Goal: Task Accomplishment & Management: Complete application form

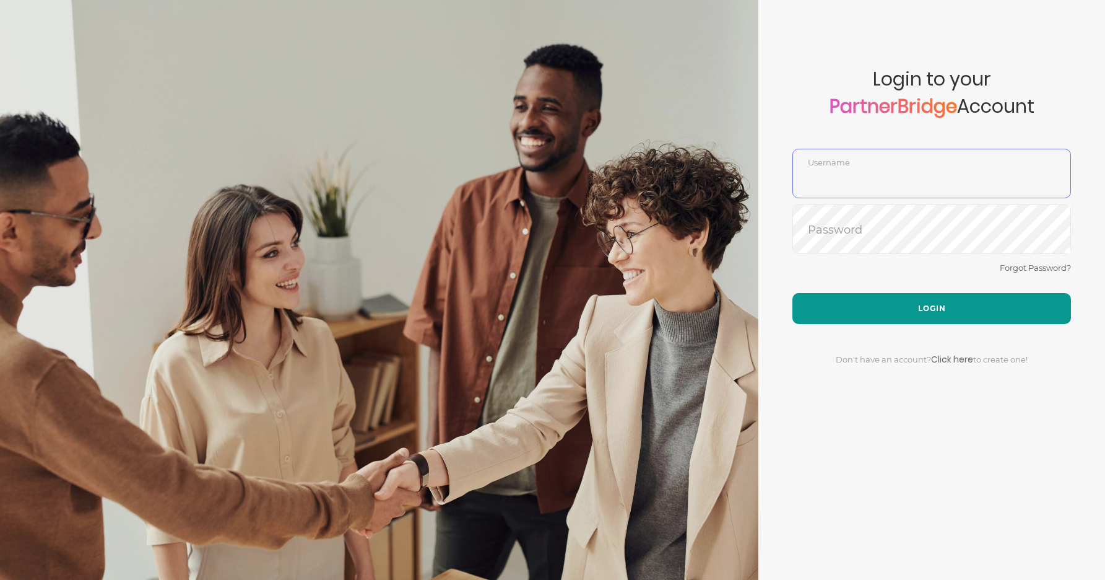
type input "DemoUser"
click at [902, 311] on button "Login" at bounding box center [931, 308] width 279 height 31
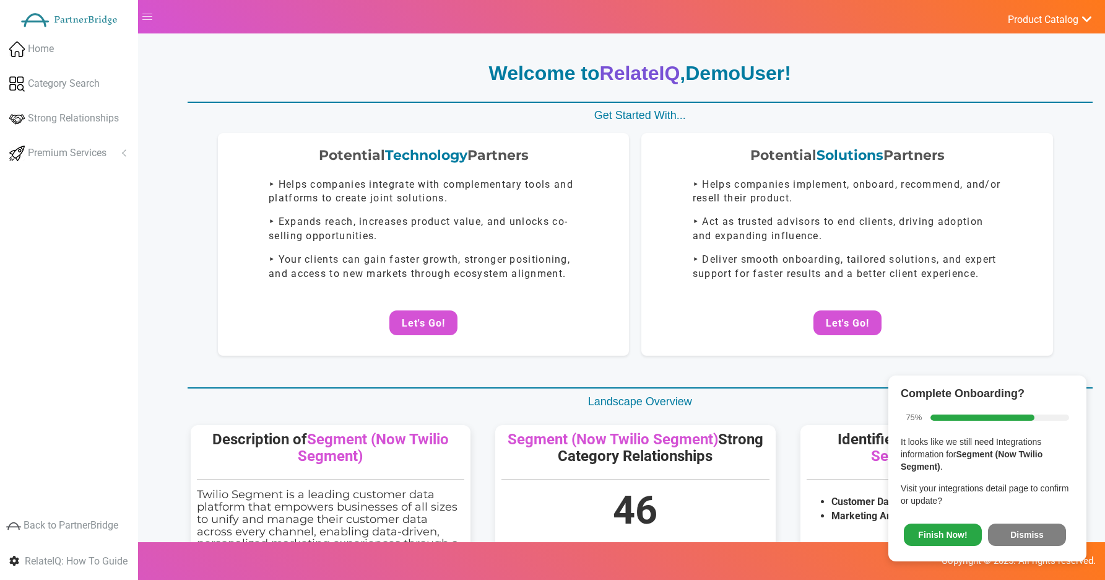
click at [1044, 559] on div "Complete Onboarding? 75% It looks like we still need Integrations information f…" at bounding box center [987, 468] width 198 height 186
click at [1039, 535] on button "Dismiss" at bounding box center [1027, 534] width 78 height 22
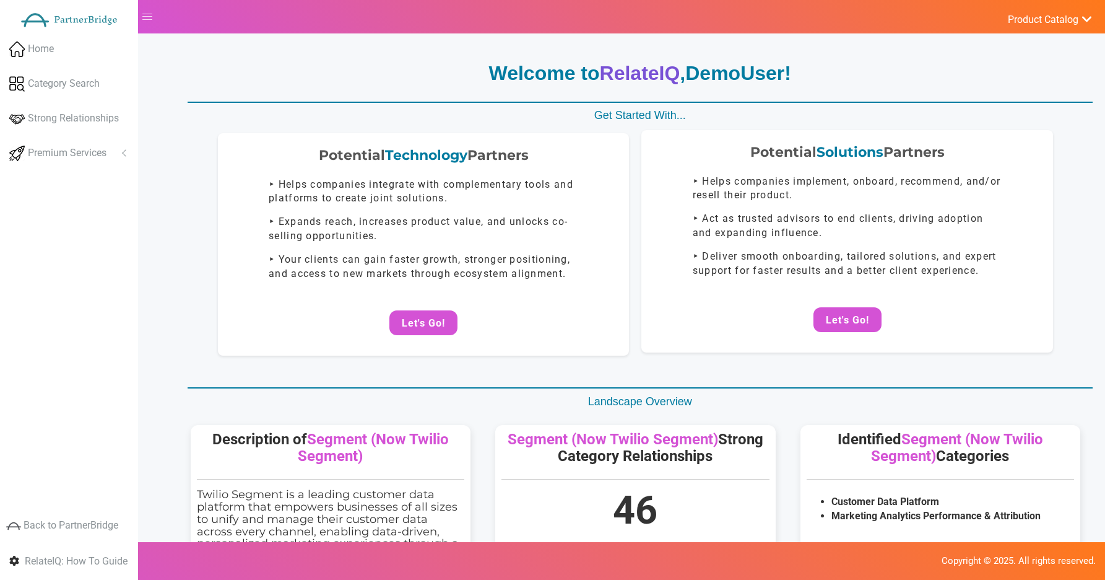
click at [838, 306] on div "Potential Solutions Partners ‣ Helps companies implement, onboard, recommend, a…" at bounding box center [847, 241] width 412 height 222
click at [832, 297] on div "Potential Solutions Partners ‣ Helps companies implement, onboard, recommend, a…" at bounding box center [847, 241] width 412 height 222
click at [838, 310] on button "Let's Go!" at bounding box center [848, 319] width 68 height 25
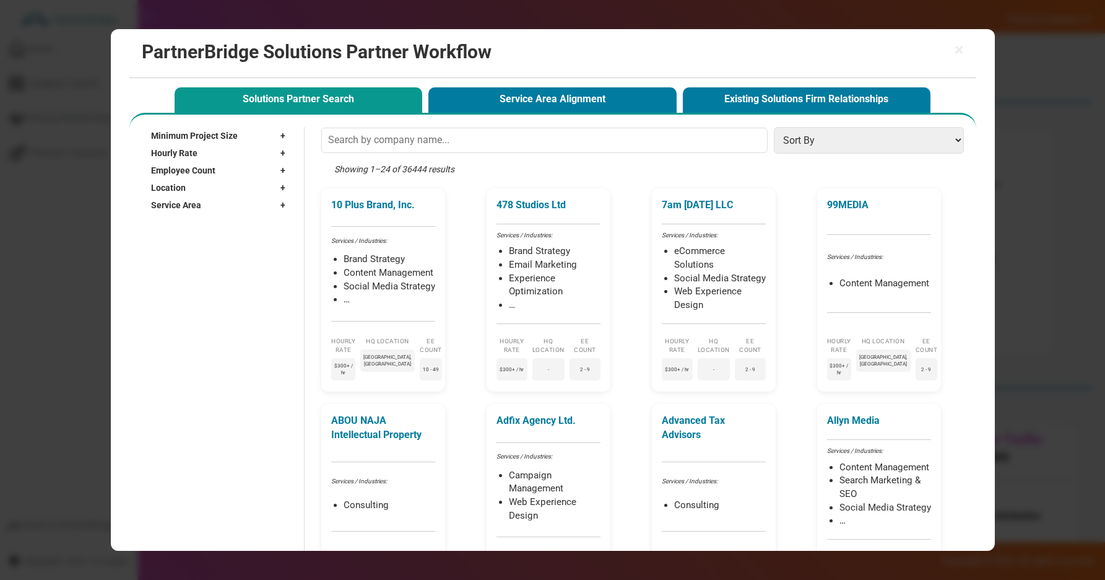
drag, startPoint x: 554, startPoint y: 108, endPoint x: 471, endPoint y: 126, distance: 85.0
click at [553, 108] on button "Service Area Alignment" at bounding box center [552, 99] width 248 height 25
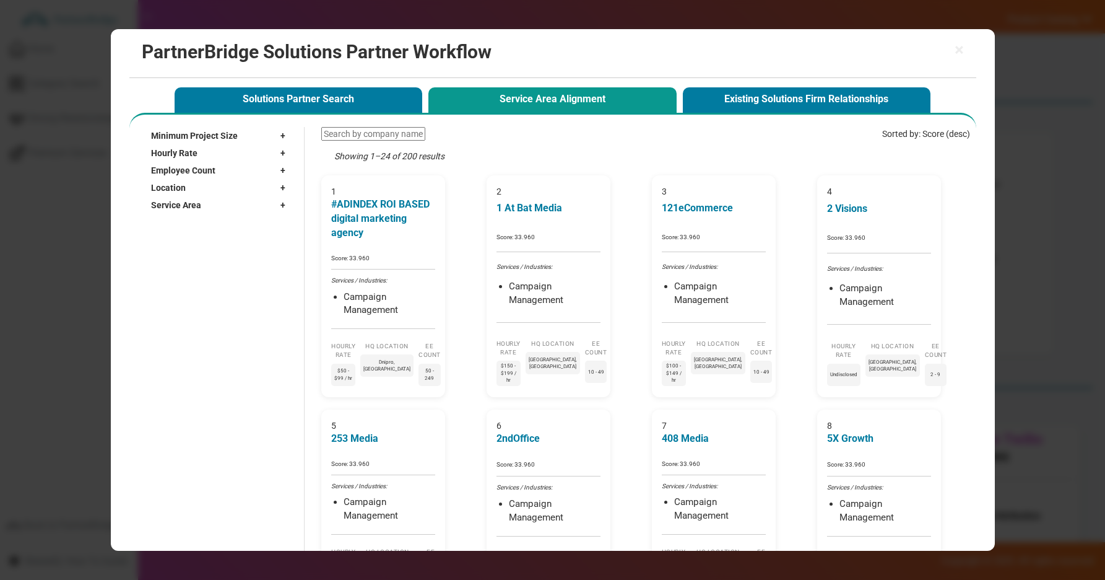
click at [235, 138] on span "Minimum Project Size" at bounding box center [194, 135] width 87 height 12
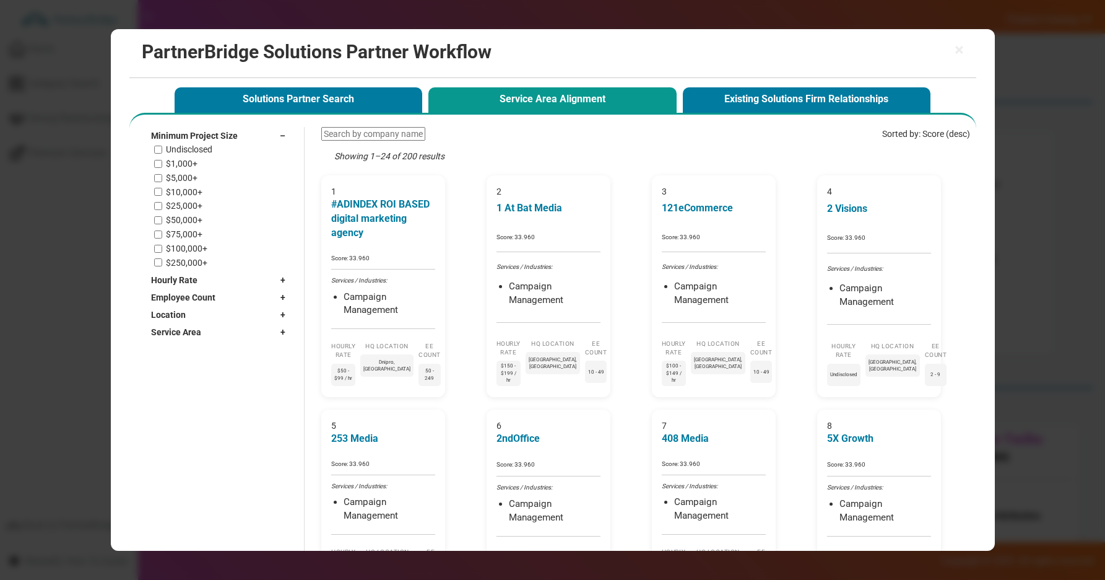
click at [192, 153] on label "Undisclosed" at bounding box center [189, 149] width 46 height 11
click at [162, 153] on input "Undisclosed" at bounding box center [158, 149] width 8 height 8
checkbox input "true"
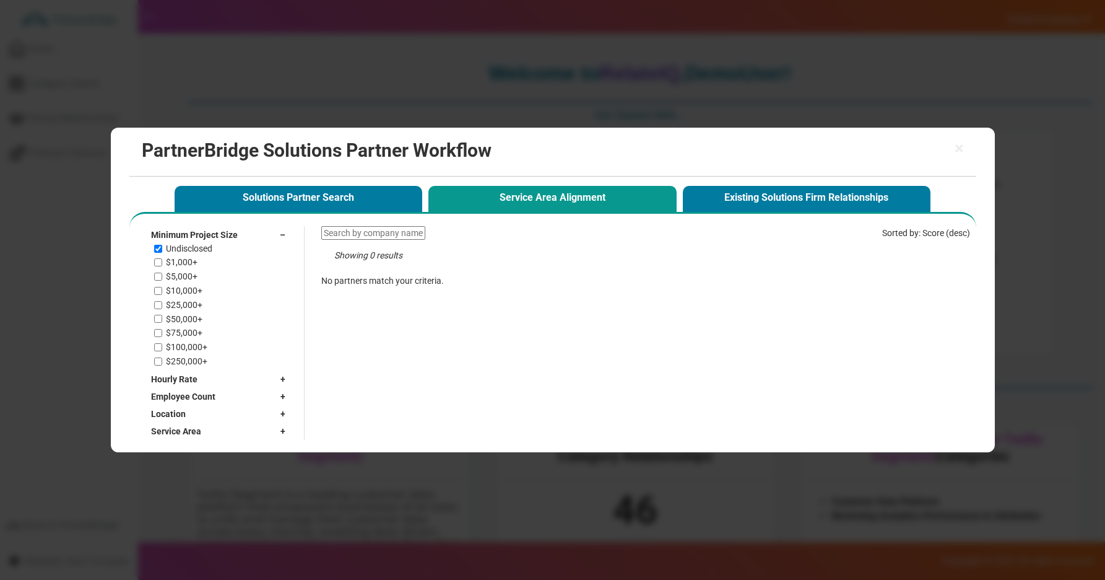
drag, startPoint x: 179, startPoint y: 260, endPoint x: 170, endPoint y: 258, distance: 9.5
click at [177, 261] on label "$1,000+" at bounding box center [182, 262] width 32 height 11
click at [162, 261] on input "$1,000+" at bounding box center [158, 262] width 8 height 8
checkbox input "true"
drag, startPoint x: 176, startPoint y: 274, endPoint x: 176, endPoint y: 287, distance: 12.4
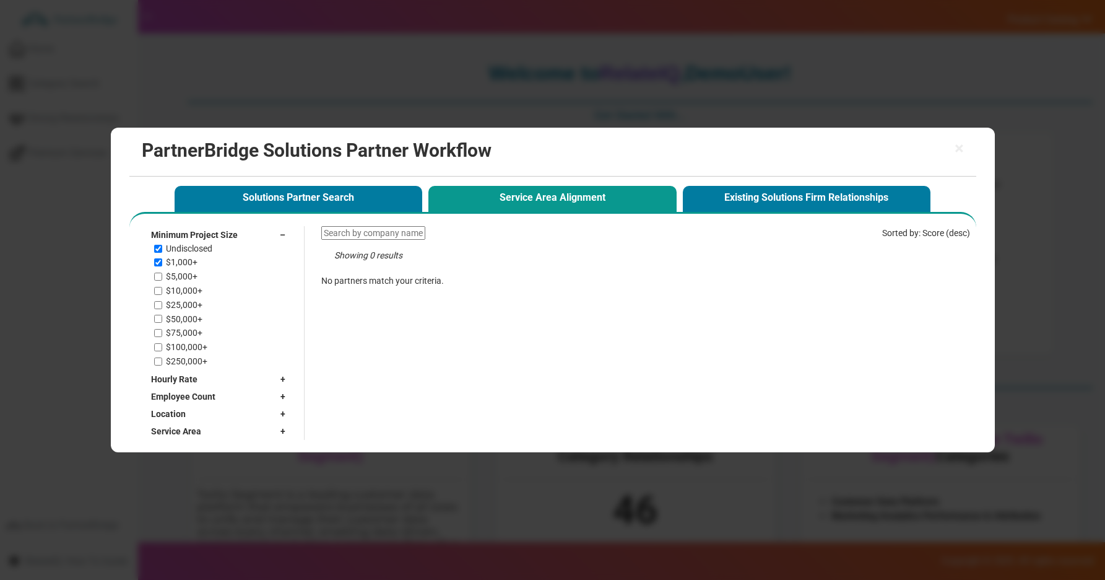
click at [176, 274] on label "$5,000+" at bounding box center [182, 276] width 32 height 11
click at [162, 274] on input "$5,000+" at bounding box center [158, 276] width 8 height 8
checkbox input "true"
click at [179, 293] on label "$10,000+" at bounding box center [184, 290] width 37 height 11
click at [162, 293] on input "$10,000+" at bounding box center [158, 291] width 8 height 8
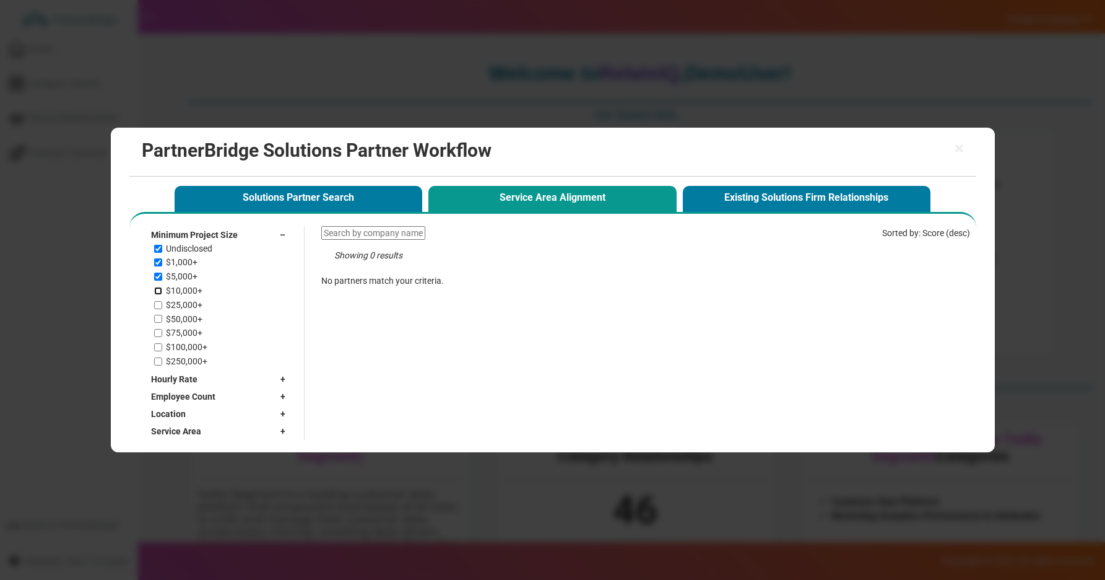
checkbox input "true"
click at [180, 310] on div "Undisclosed $1,000+ $5,000+ $10,000+ $25,000+ $50,000+ $75,000+ $100,000+ $250,…" at bounding box center [223, 304] width 138 height 123
click at [178, 320] on label "$50,000+" at bounding box center [184, 319] width 37 height 11
click at [162, 320] on input "$50,000+" at bounding box center [158, 319] width 8 height 8
checkbox input "true"
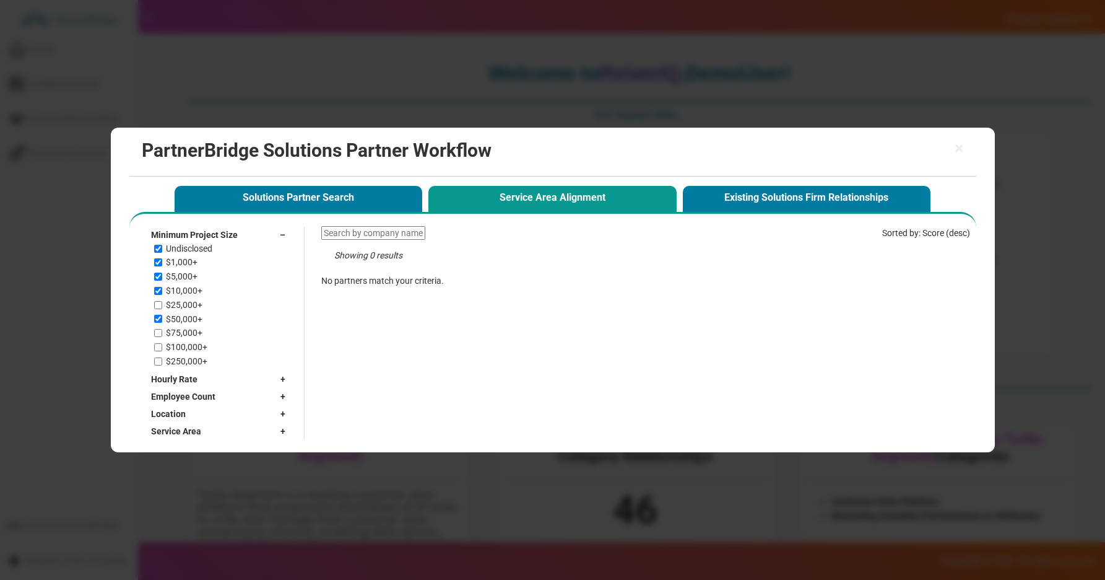
click at [177, 307] on label "$25,000+" at bounding box center [184, 305] width 37 height 11
click at [162, 307] on input "$25,000+" at bounding box center [158, 305] width 8 height 8
checkbox input "true"
click at [175, 341] on div "Undisclosed $1,000+ $5,000+ $10,000+ $25,000+ $50,000+ $75,000+ $100,000+ $250,…" at bounding box center [223, 304] width 138 height 123
click at [176, 343] on label "$100,000+" at bounding box center [186, 347] width 41 height 11
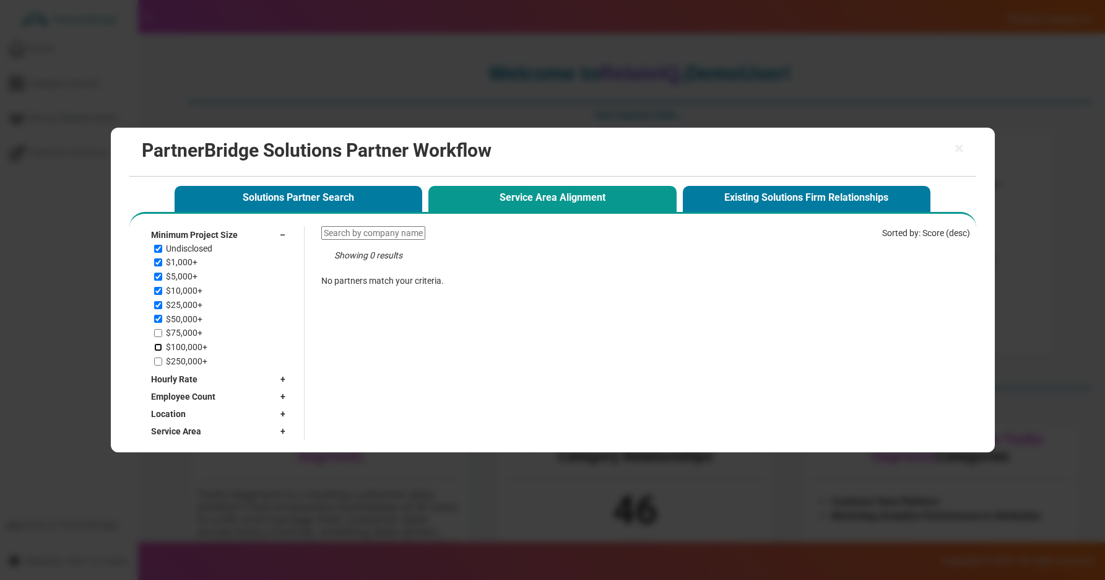
click at [162, 343] on input "$100,000+" at bounding box center [158, 347] width 8 height 8
checkbox input "true"
drag, startPoint x: 176, startPoint y: 332, endPoint x: 178, endPoint y: 340, distance: 8.1
click at [176, 331] on label "$75,000+" at bounding box center [184, 333] width 37 height 11
click at [162, 331] on input "$75,000+" at bounding box center [158, 333] width 8 height 8
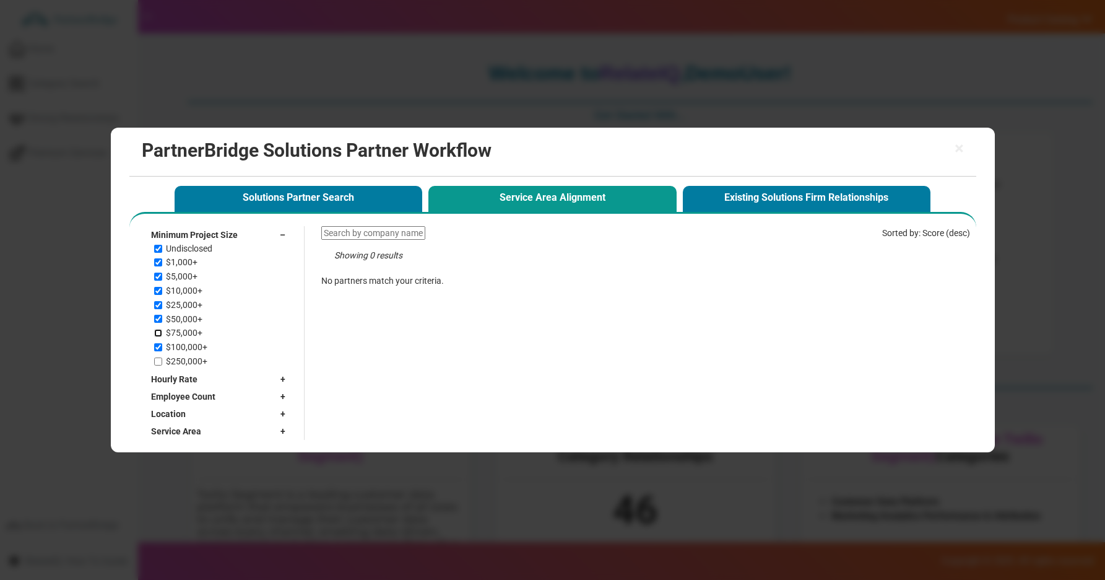
checkbox input "true"
click at [183, 360] on label "$250,000+" at bounding box center [186, 361] width 41 height 11
click at [162, 360] on input "$250,000+" at bounding box center [158, 361] width 8 height 8
checkbox input "true"
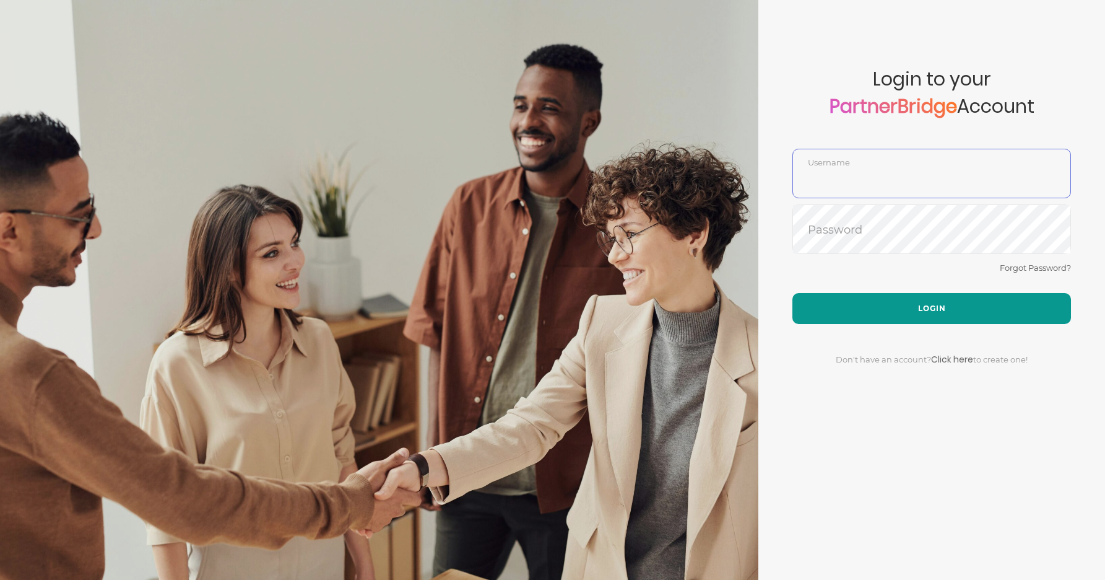
type input "DemoUser"
click at [893, 319] on button "Login" at bounding box center [931, 308] width 279 height 31
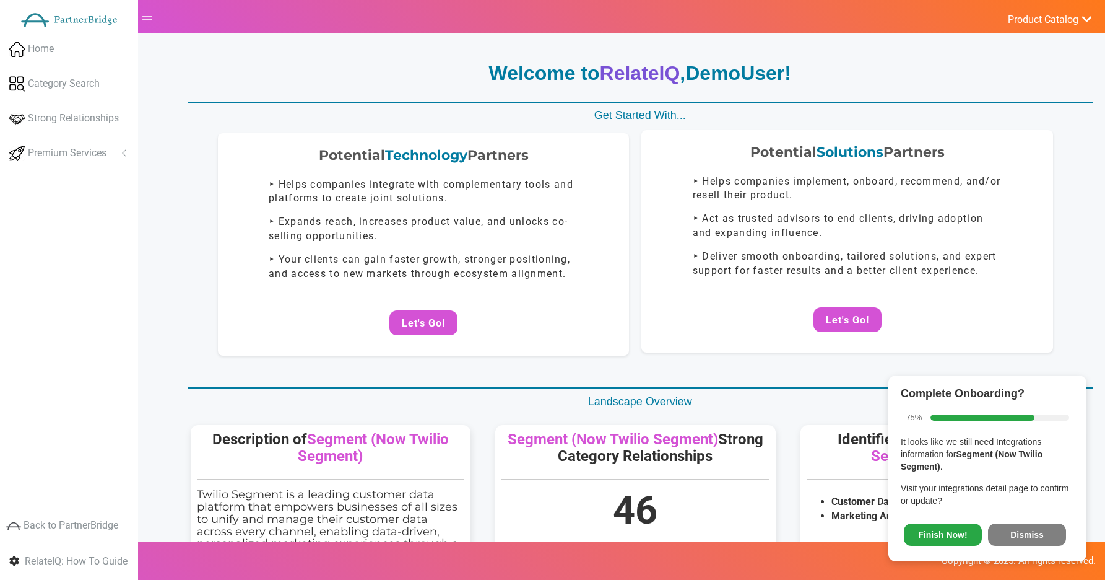
click at [831, 344] on div "Potential Solutions Partners ‣ Helps companies implement, onboard, recommend, a…" at bounding box center [847, 241] width 412 height 222
click at [841, 324] on button "Let's Go!" at bounding box center [848, 319] width 68 height 25
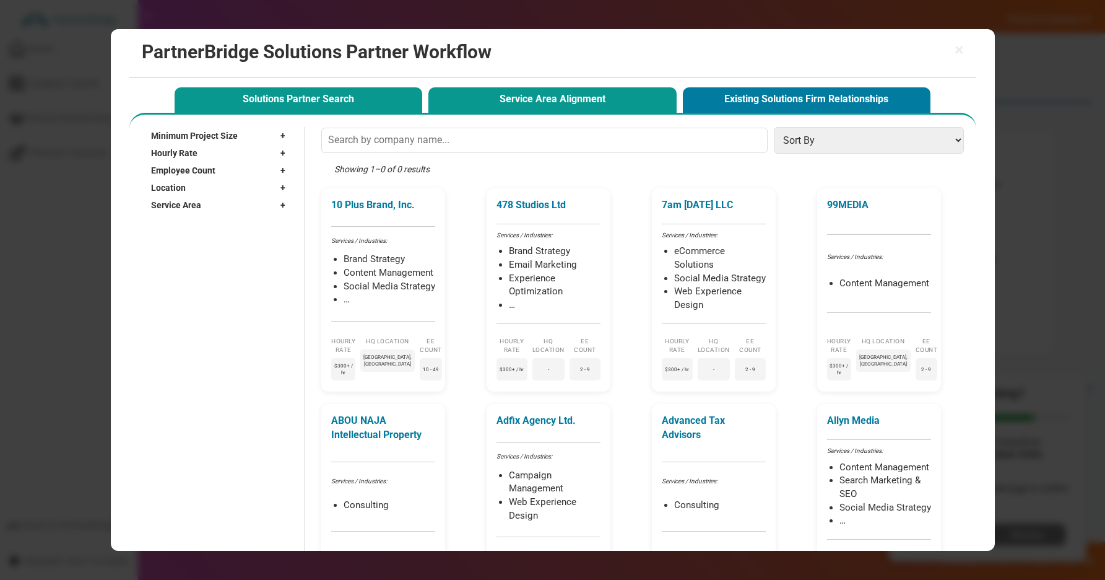
click at [563, 107] on button "Service Area Alignment" at bounding box center [552, 99] width 248 height 25
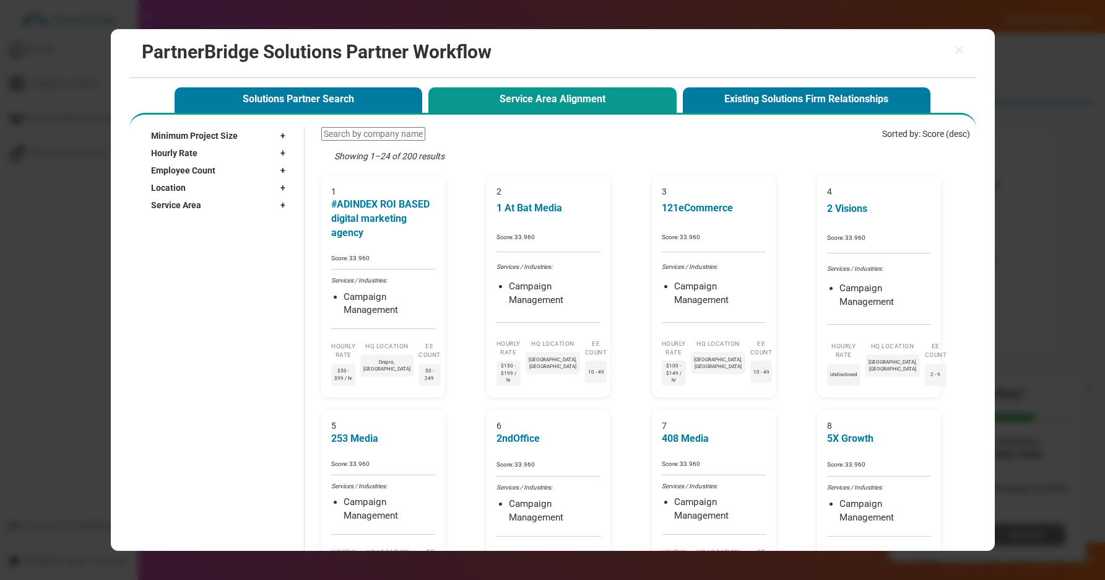
click at [590, 93] on button "Service Area Alignment" at bounding box center [552, 99] width 248 height 25
click at [184, 129] on span "Minimum Project Size" at bounding box center [194, 135] width 87 height 12
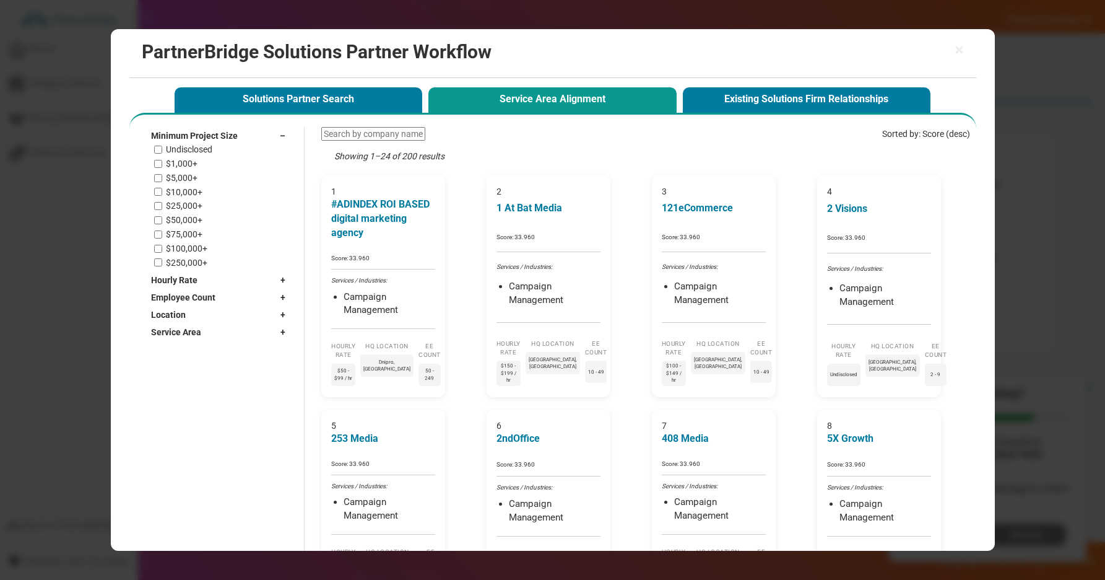
click at [183, 154] on label "Undisclosed" at bounding box center [189, 149] width 46 height 11
click at [162, 154] on input "Undisclosed" at bounding box center [158, 149] width 8 height 8
checkbox input "true"
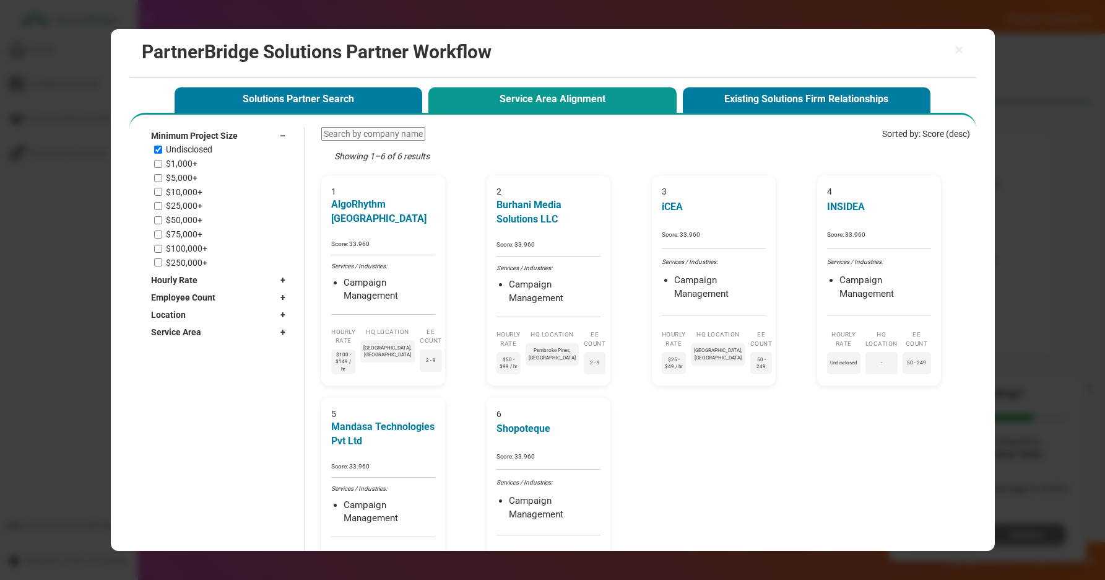
click at [183, 157] on div "Undisclosed $1,000+ $5,000+ $10,000+ $25,000+ $50,000+ $75,000+ $100,000+ $250,…" at bounding box center [223, 205] width 138 height 123
click at [181, 180] on label "$5,000+" at bounding box center [182, 178] width 32 height 11
click at [162, 180] on input "$5,000+" at bounding box center [158, 178] width 8 height 8
checkbox input "true"
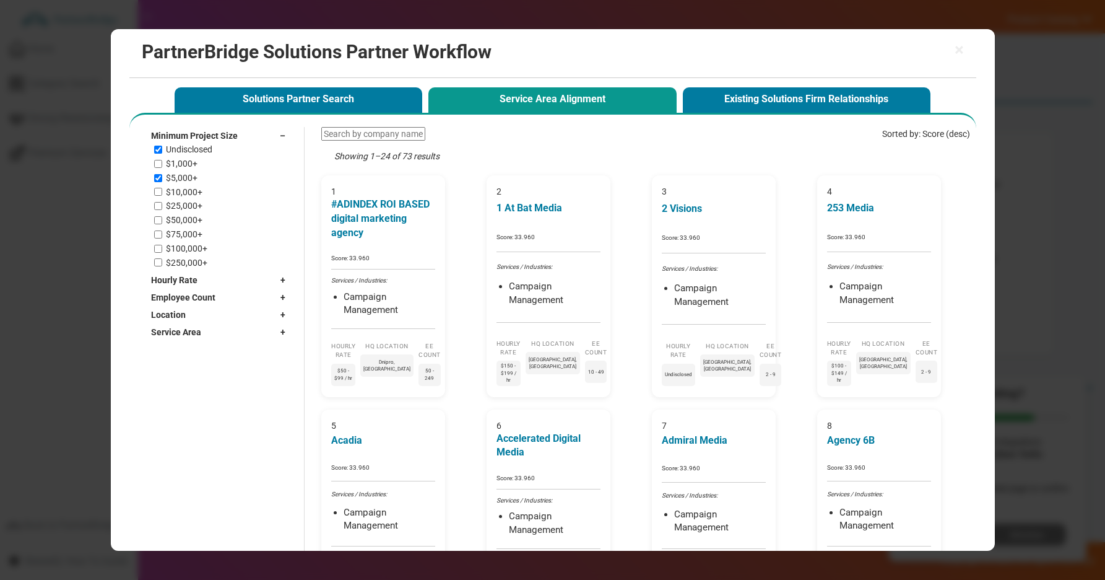
click at [184, 168] on label "$1,000+" at bounding box center [182, 163] width 32 height 11
click at [162, 168] on input "$1,000+" at bounding box center [158, 164] width 8 height 8
checkbox input "true"
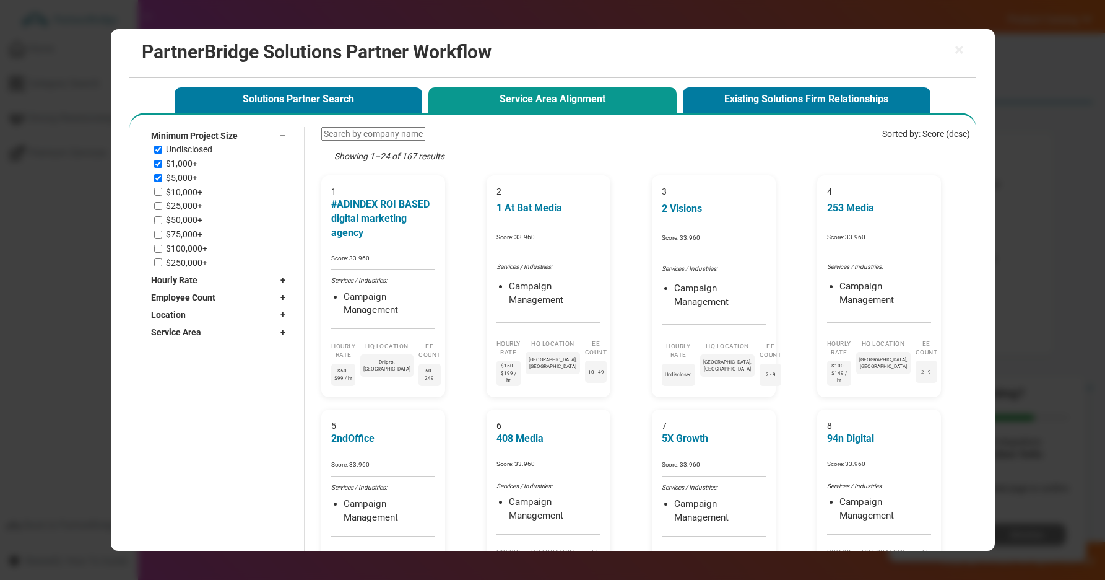
drag, startPoint x: 195, startPoint y: 147, endPoint x: 185, endPoint y: 155, distance: 13.2
click at [195, 147] on label "Undisclosed" at bounding box center [189, 149] width 46 height 11
click at [162, 147] on input "Undisclosed" at bounding box center [158, 149] width 8 height 8
checkbox input "false"
click at [183, 158] on div "Undisclosed $1,000+ $5,000+ $10,000+ $25,000+ $50,000+ $75,000+ $100,000+ $250,…" at bounding box center [223, 205] width 138 height 123
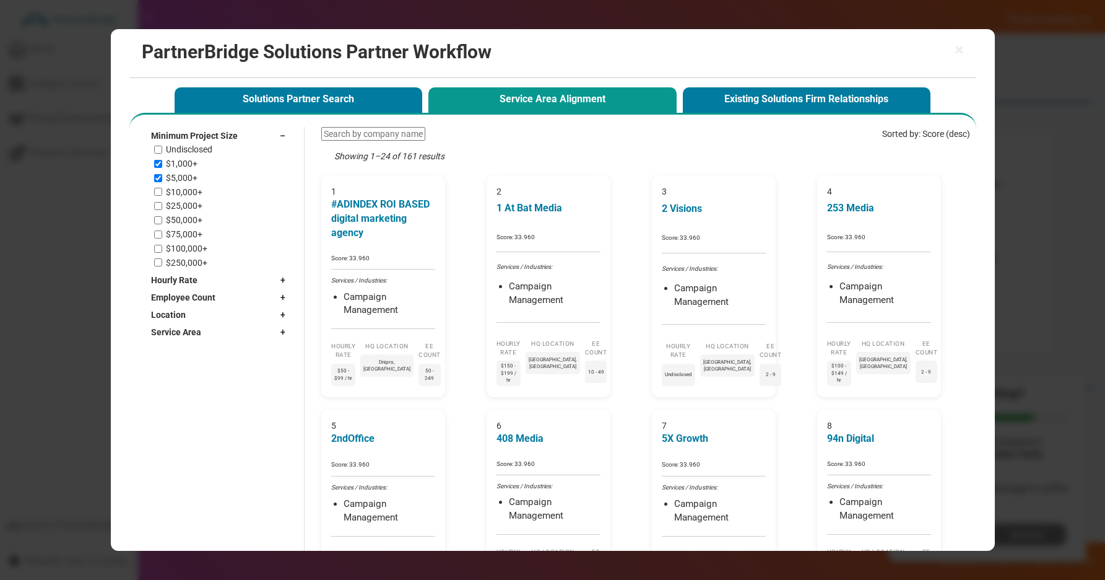
drag, startPoint x: 181, startPoint y: 163, endPoint x: 177, endPoint y: 173, distance: 10.0
click at [181, 163] on label "$1,000+" at bounding box center [182, 163] width 32 height 11
click at [162, 163] on input "$1,000+" at bounding box center [158, 164] width 8 height 8
checkbox input "false"
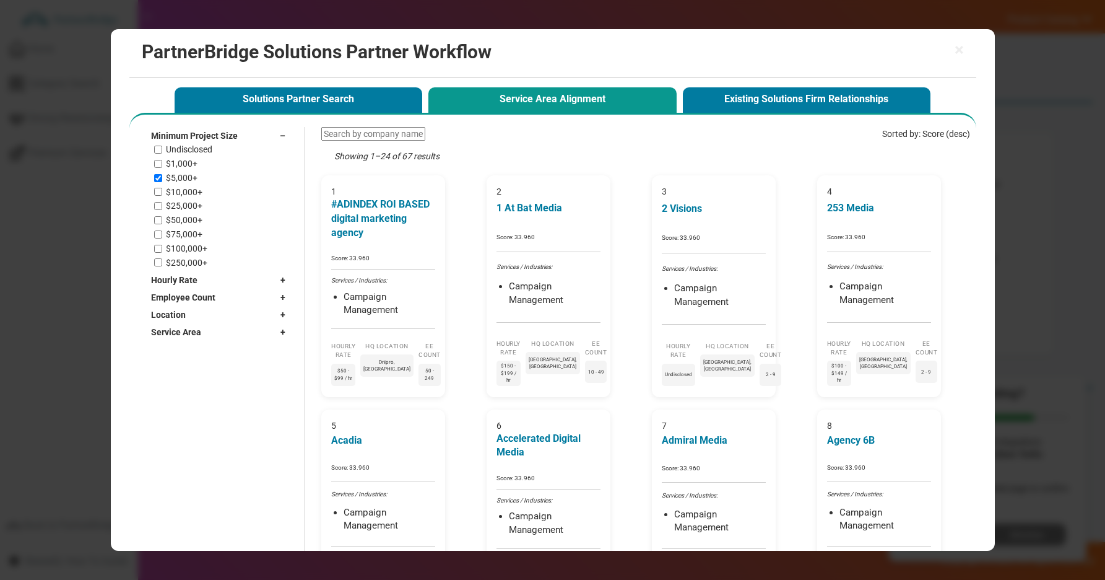
drag, startPoint x: 176, startPoint y: 174, endPoint x: 253, endPoint y: 132, distance: 87.0
click at [176, 175] on label "$5,000+" at bounding box center [182, 178] width 32 height 11
click at [162, 175] on input "$5,000+" at bounding box center [158, 178] width 8 height 8
checkbox input "false"
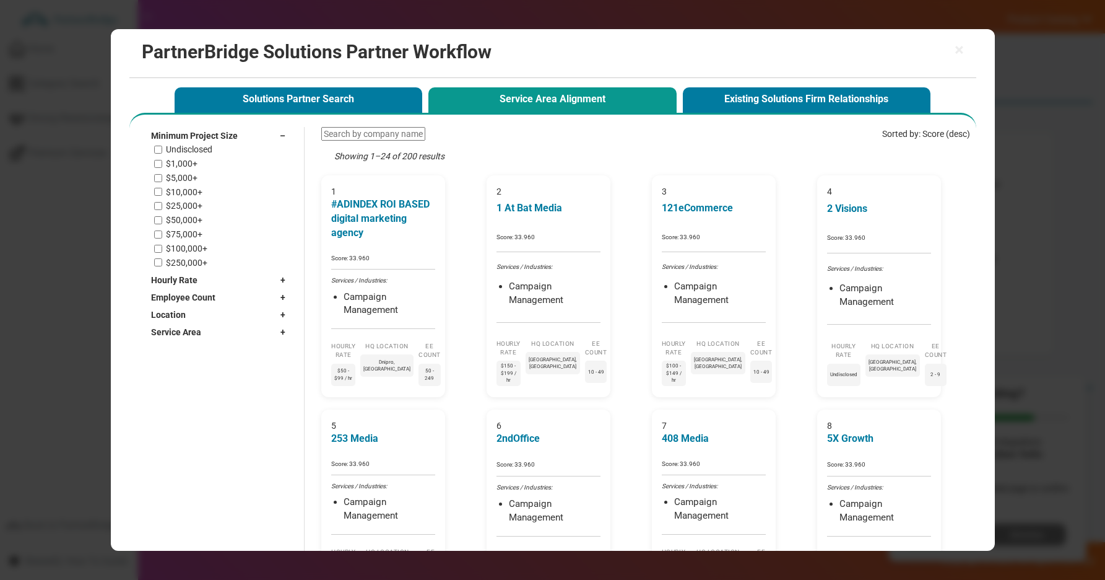
click at [265, 132] on div "Minimum Project Size –" at bounding box center [221, 135] width 141 height 17
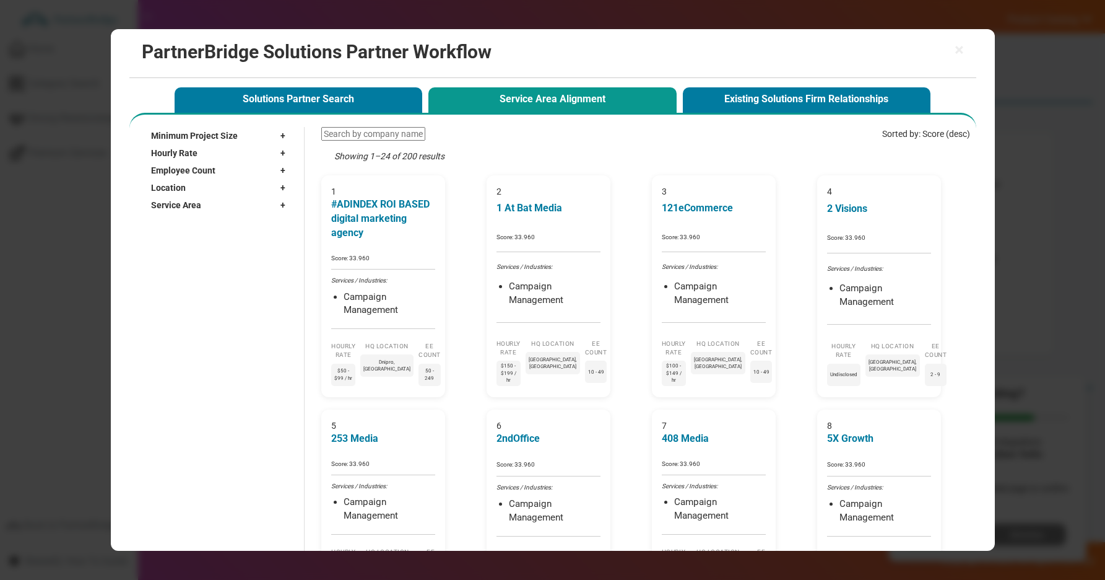
click at [216, 154] on div "Hourly Rate +" at bounding box center [221, 152] width 141 height 17
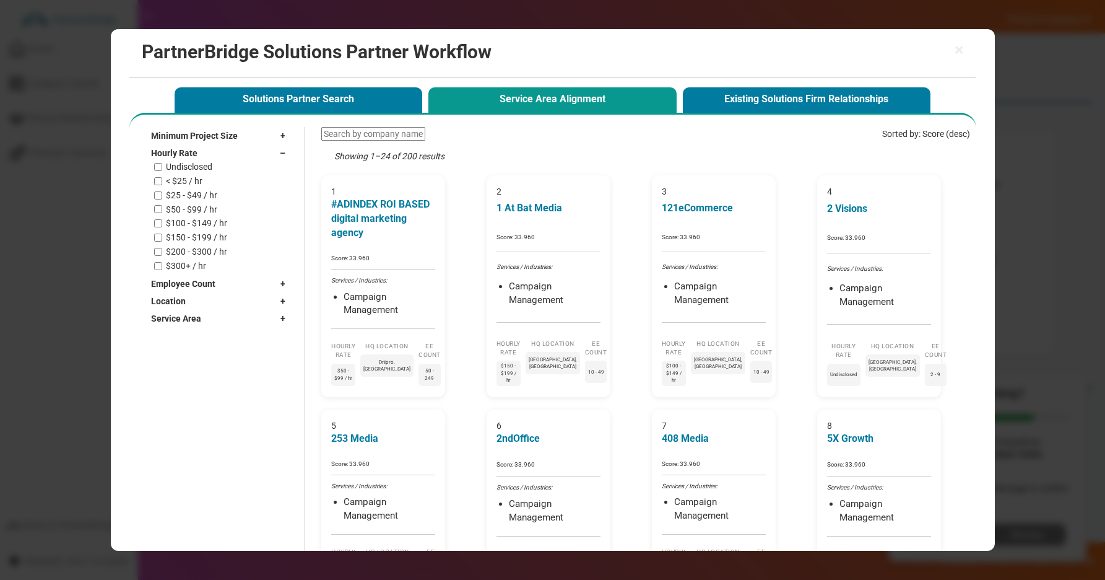
click at [199, 165] on label "Undisclosed" at bounding box center [189, 167] width 46 height 11
click at [162, 165] on input "Undisclosed" at bounding box center [158, 167] width 8 height 8
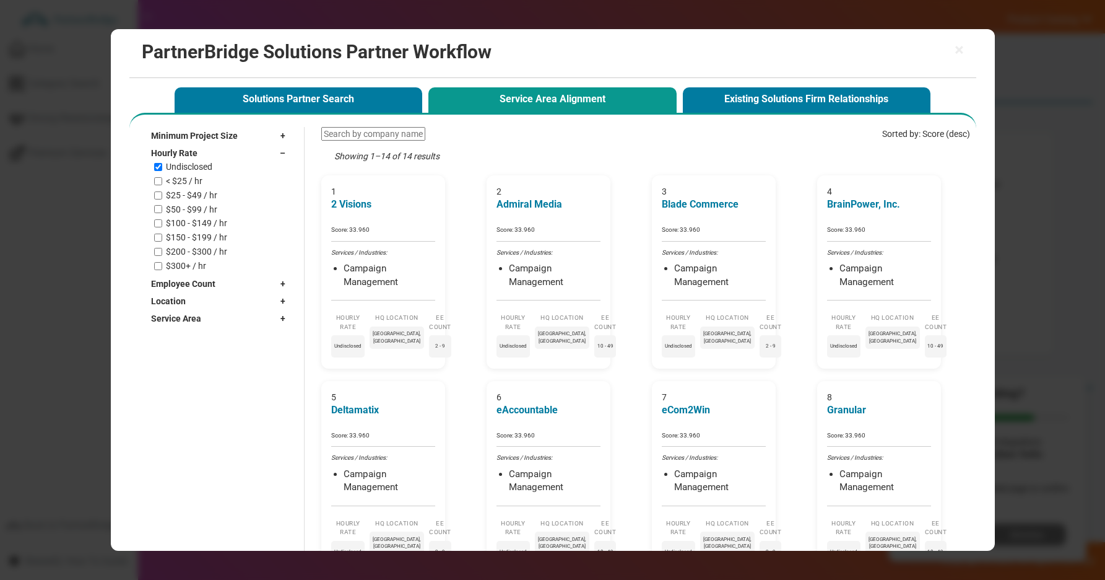
click at [198, 160] on div "Hourly Rate –" at bounding box center [221, 152] width 141 height 17
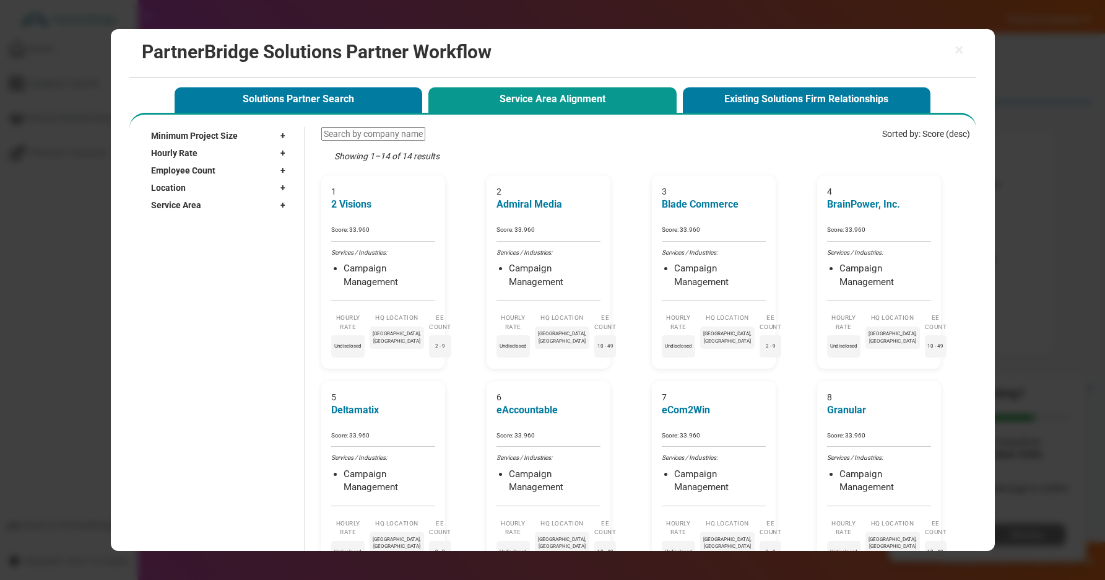
click at [198, 157] on div "Hourly Rate +" at bounding box center [221, 152] width 141 height 17
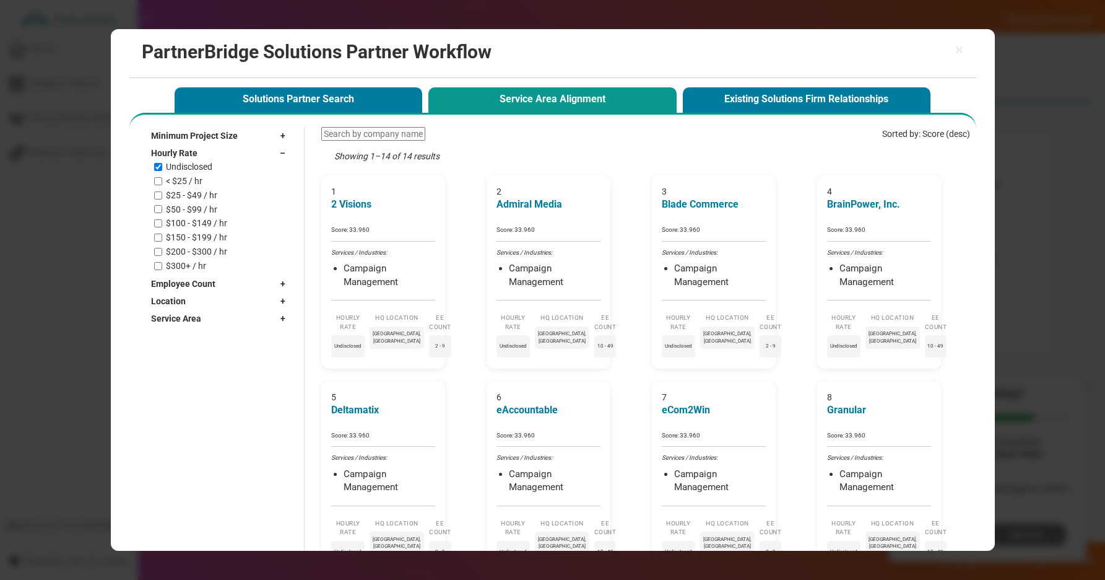
click at [196, 162] on label "Undisclosed" at bounding box center [189, 167] width 46 height 11
click at [162, 163] on input "Undisclosed" at bounding box center [158, 167] width 8 height 8
checkbox input "false"
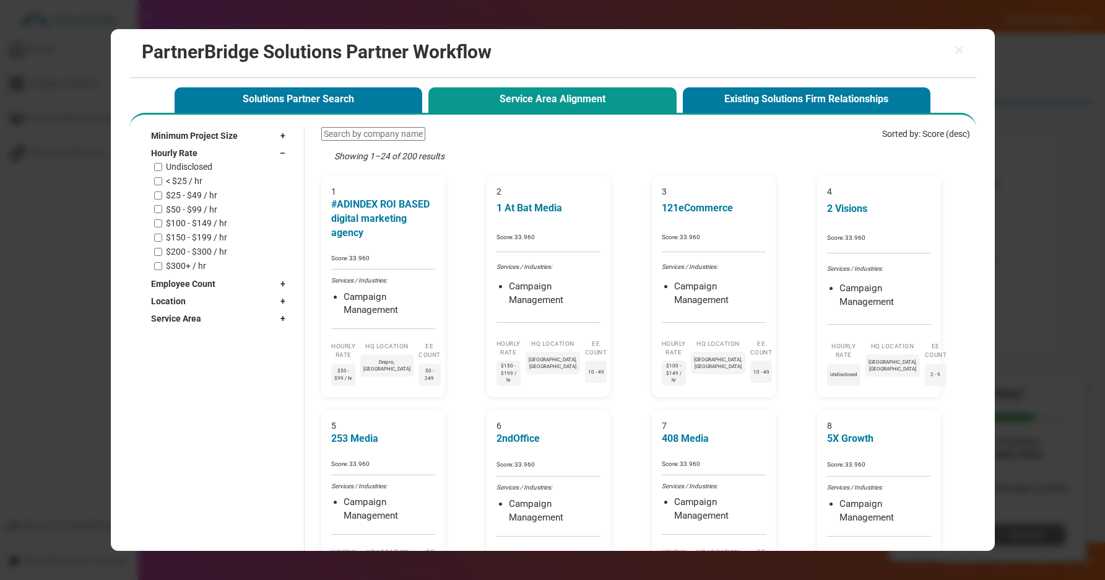
click at [196, 155] on div "Hourly Rate –" at bounding box center [221, 152] width 141 height 17
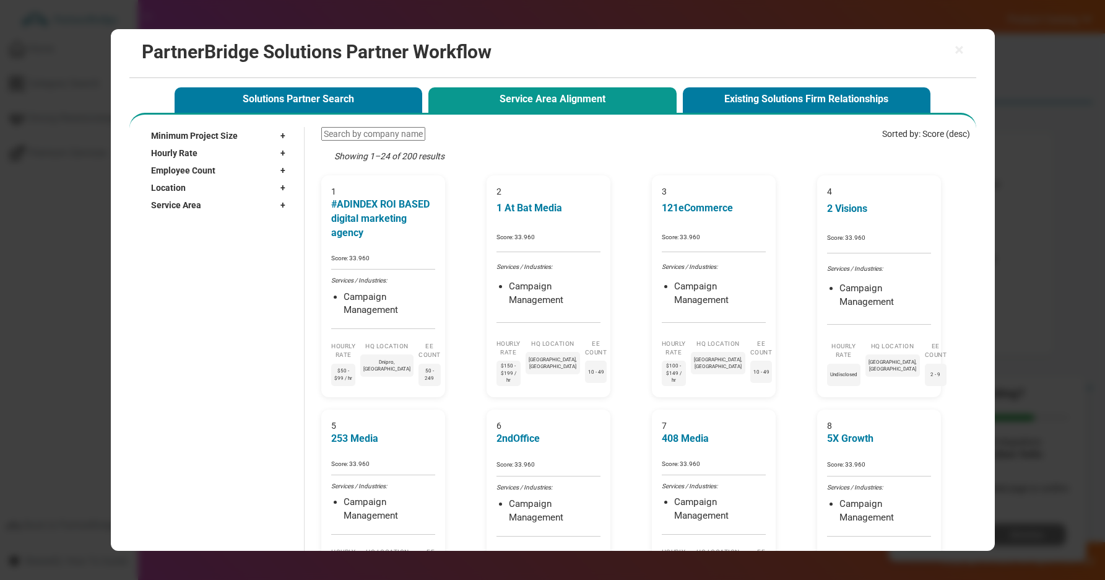
click at [191, 167] on span "Employee Count" at bounding box center [183, 170] width 64 height 12
click at [180, 194] on label "2 - 9" at bounding box center [174, 198] width 16 height 11
click at [162, 194] on input "2 - 9" at bounding box center [158, 198] width 8 height 8
checkbox input "true"
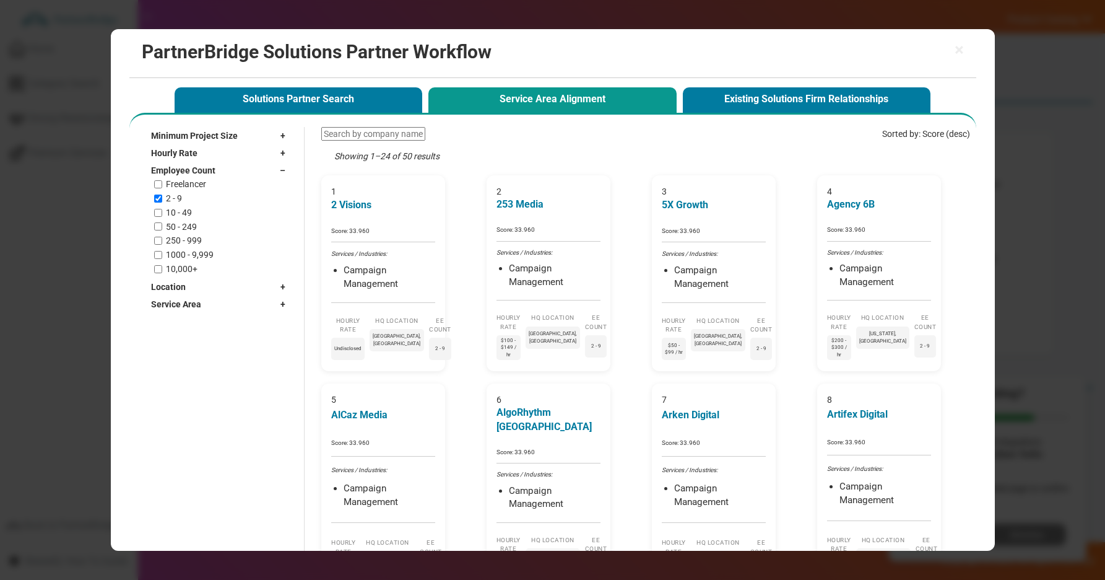
click at [183, 186] on label "Freelancer" at bounding box center [186, 184] width 40 height 11
click at [162, 186] on input "Freelancer" at bounding box center [158, 184] width 8 height 8
drag, startPoint x: 183, startPoint y: 185, endPoint x: 175, endPoint y: 189, distance: 9.7
click at [183, 185] on label "Freelancer" at bounding box center [186, 184] width 40 height 11
click at [162, 185] on input "Freelancer" at bounding box center [158, 184] width 8 height 8
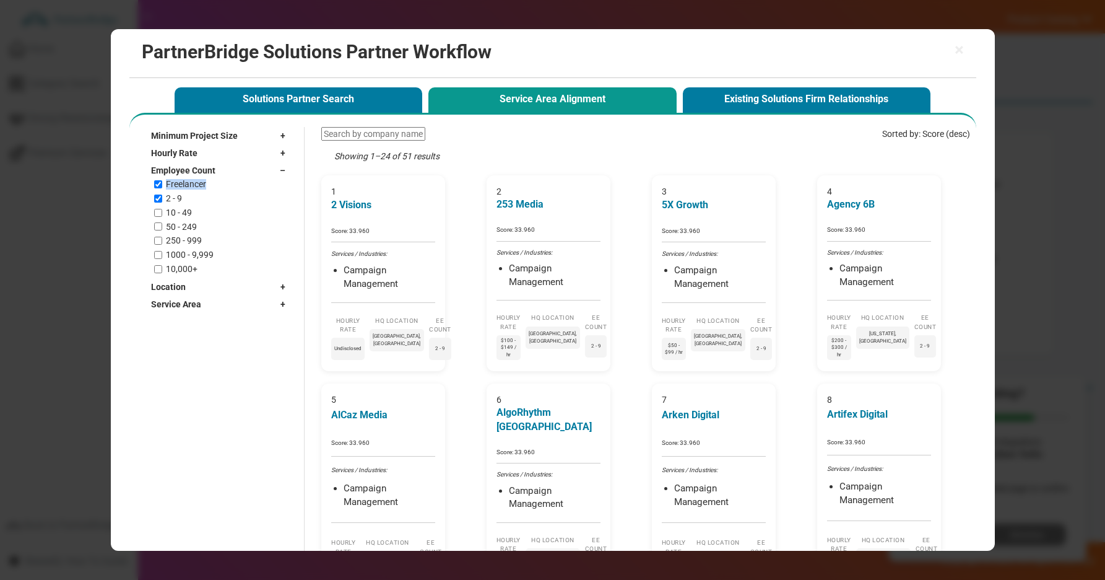
checkbox input "false"
drag, startPoint x: 168, startPoint y: 197, endPoint x: 176, endPoint y: 183, distance: 15.8
click at [170, 195] on label "2 - 9" at bounding box center [174, 198] width 16 height 11
click at [162, 195] on input "2 - 9" at bounding box center [158, 198] width 8 height 8
checkbox input "false"
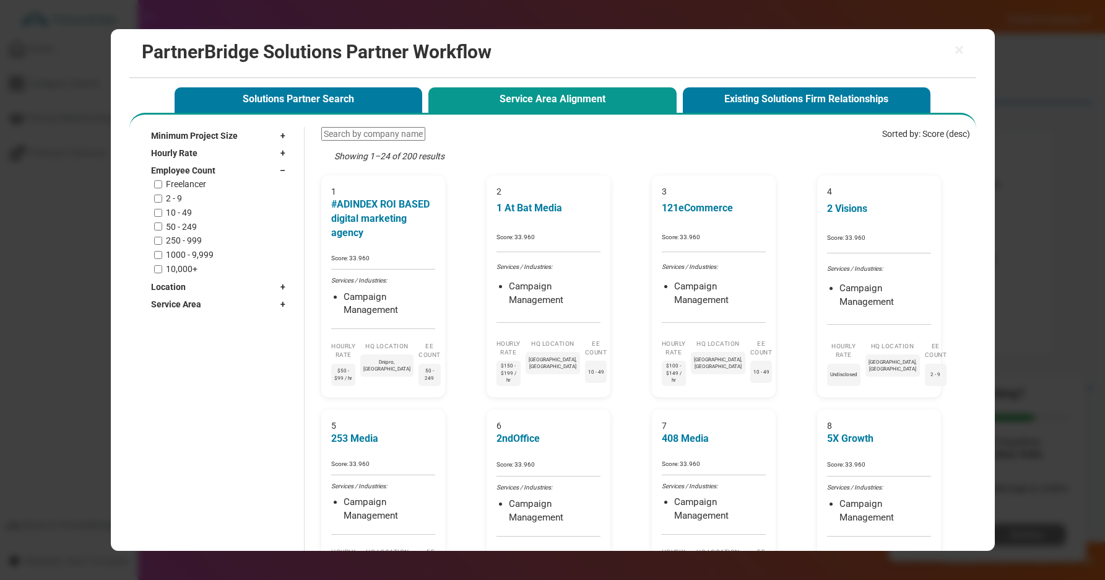
click at [188, 172] on span "Employee Count" at bounding box center [183, 170] width 64 height 12
click at [178, 192] on span "Location" at bounding box center [168, 187] width 35 height 12
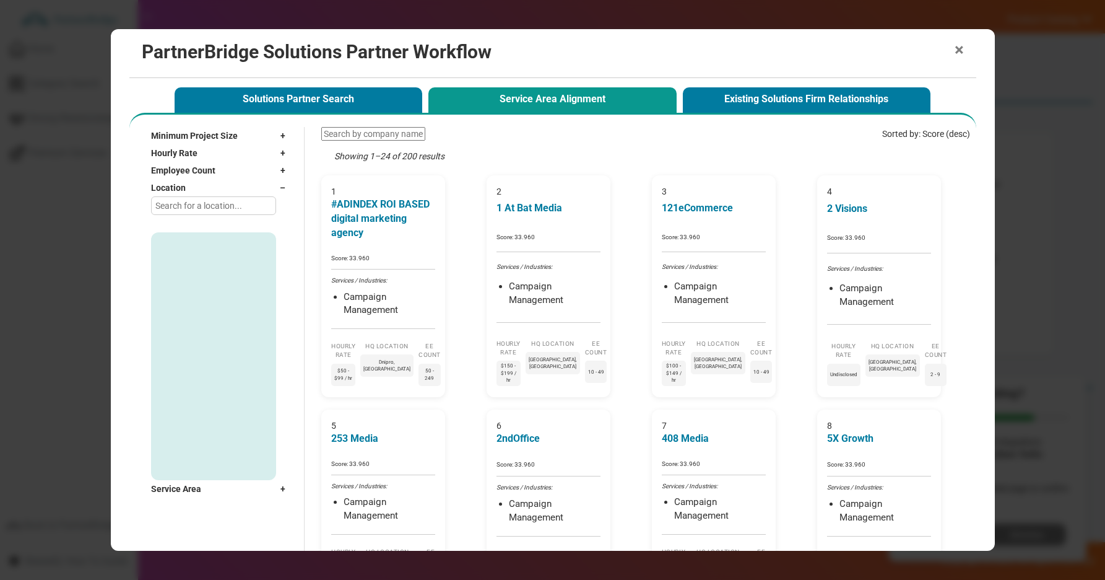
drag, startPoint x: 936, startPoint y: 47, endPoint x: 957, endPoint y: 48, distance: 20.4
click at [939, 47] on h2 "PartnerBridge Solutions Partner Workflow" at bounding box center [553, 51] width 822 height 20
click at [955, 48] on span "×" at bounding box center [959, 49] width 9 height 17
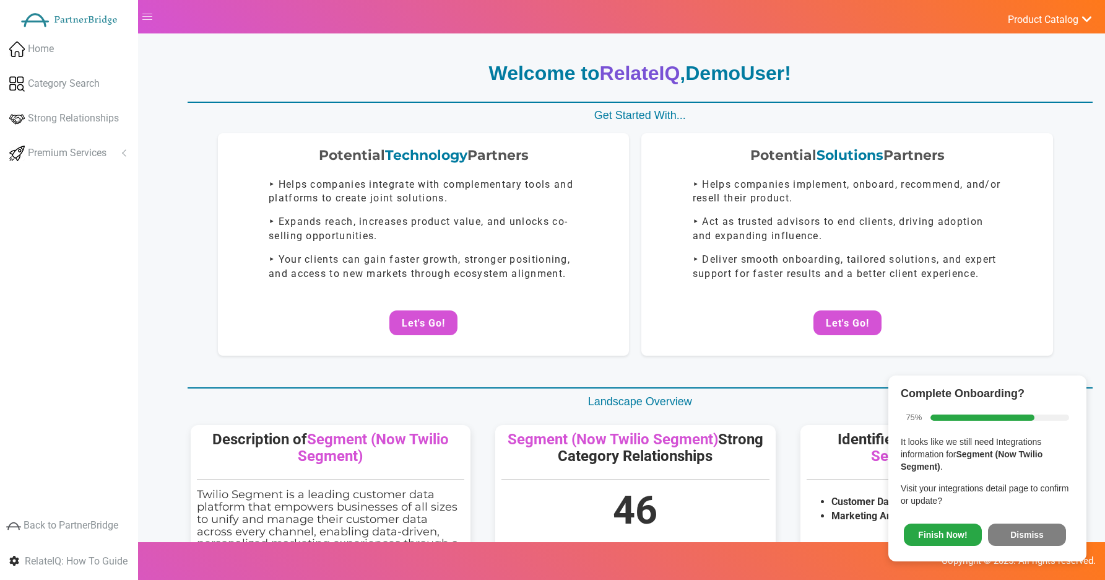
click at [390, 79] on p "Welcome to RelateIQ , DemoUser !" at bounding box center [640, 73] width 905 height 28
